Goal: Find specific page/section: Find specific page/section

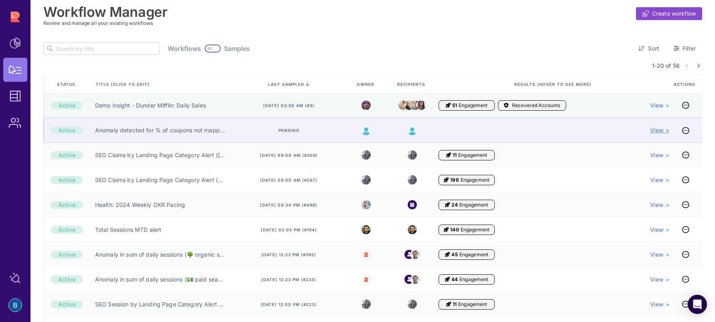
click at [658, 132] on span "View >" at bounding box center [659, 130] width 19 height 8
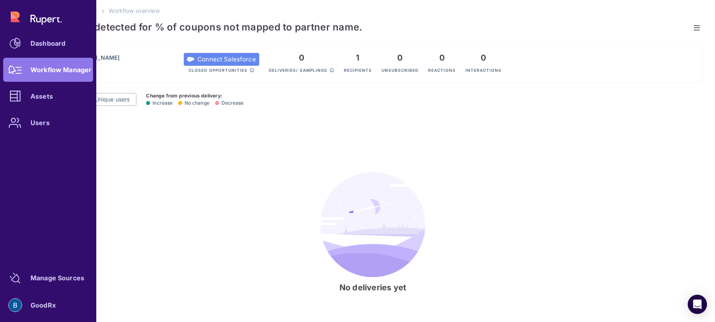
click at [6, 71] on div "Dashboard Workflow Manager Assets Users" at bounding box center [48, 70] width 90 height 130
click at [43, 67] on div "Dashboard Workflow Manager Assets Users" at bounding box center [48, 70] width 90 height 130
click at [45, 43] on div "Dashboard" at bounding box center [48, 43] width 35 height 5
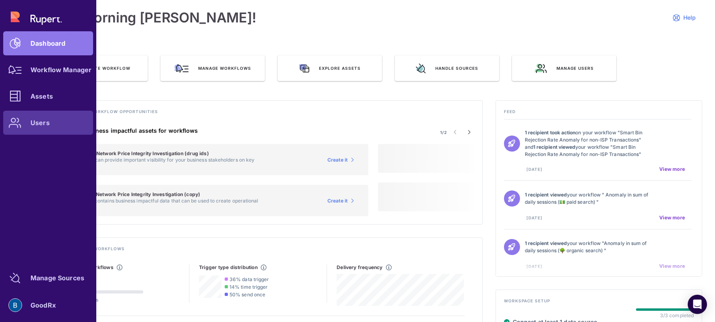
click at [31, 127] on link "Users" at bounding box center [48, 123] width 90 height 24
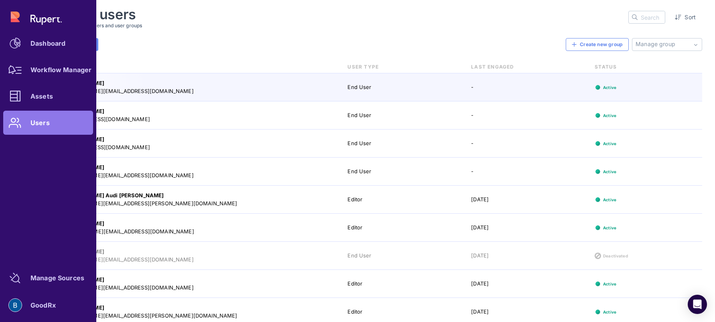
click at [32, 106] on link "Assets" at bounding box center [48, 96] width 90 height 24
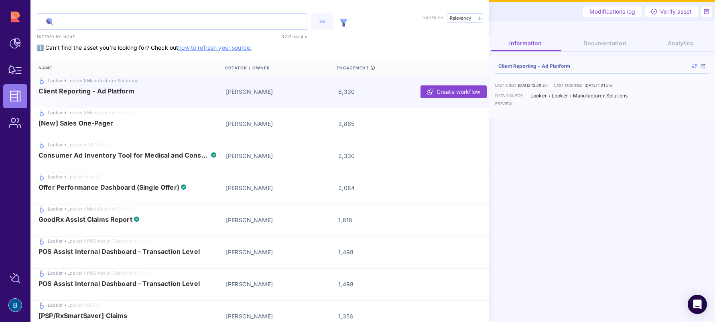
click at [127, 18] on input "text" at bounding box center [172, 22] width 270 height 16
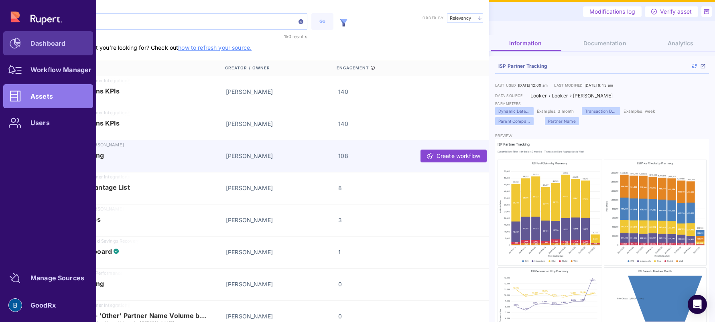
type input "partner"
click at [35, 37] on link "Dashboard" at bounding box center [48, 43] width 90 height 24
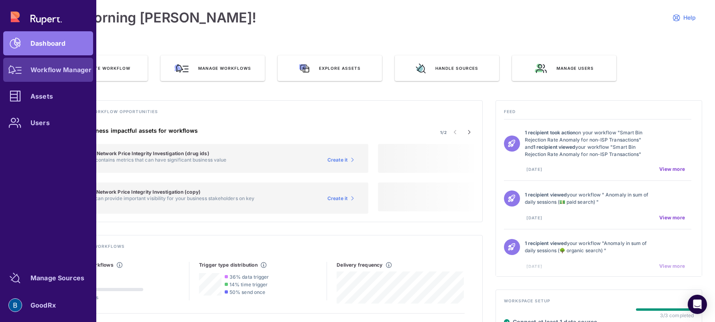
click at [24, 73] on div at bounding box center [15, 70] width 24 height 24
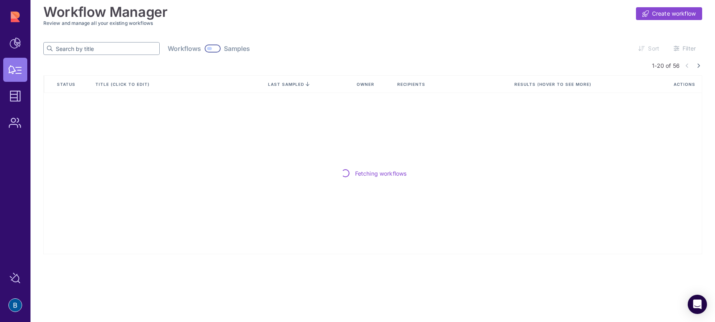
click at [74, 53] on input "text" at bounding box center [108, 49] width 104 height 12
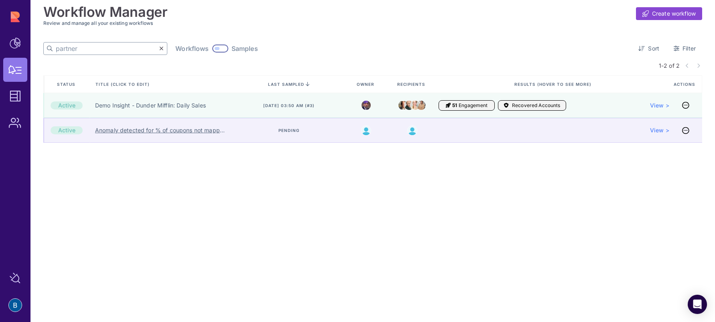
type input "partner"
click at [169, 129] on link "Anomaly detected for % of coupons not mapped to partner name." at bounding box center [160, 130] width 130 height 8
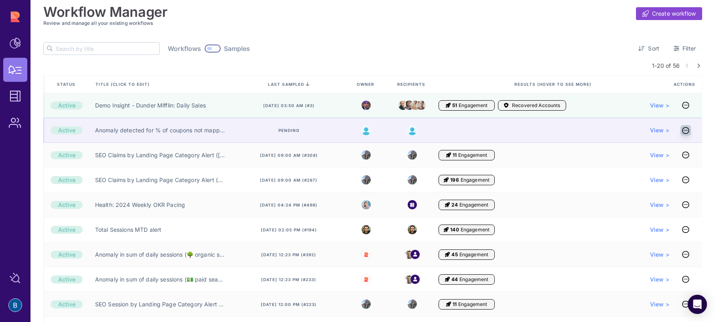
click at [687, 130] on icon at bounding box center [686, 130] width 7 height 0
